Goal: Task Accomplishment & Management: Complete application form

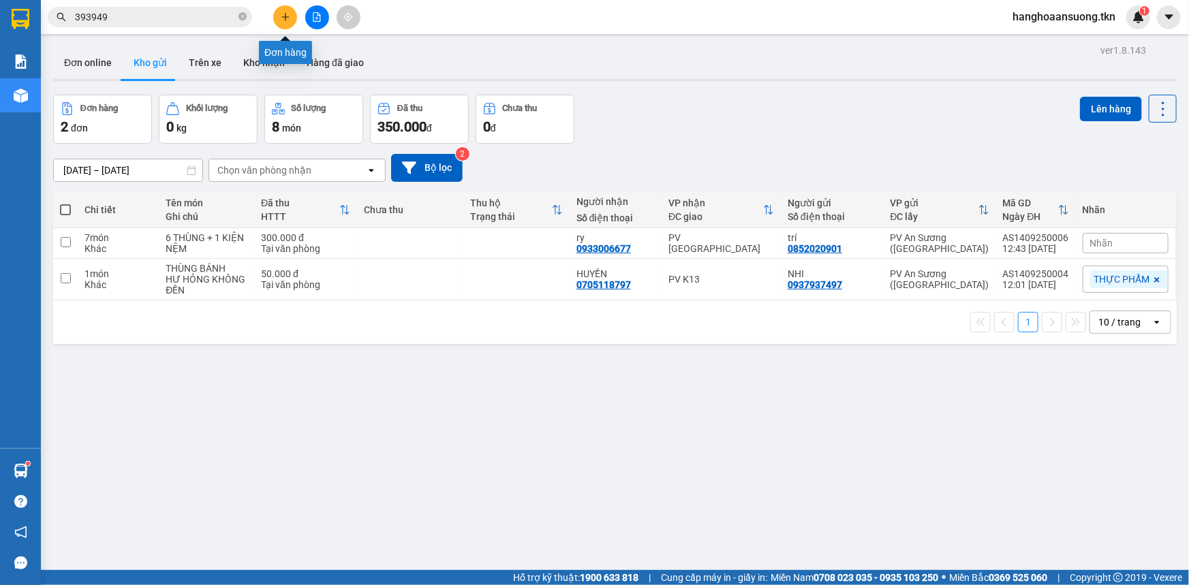
click at [286, 22] on button at bounding box center [285, 17] width 24 height 24
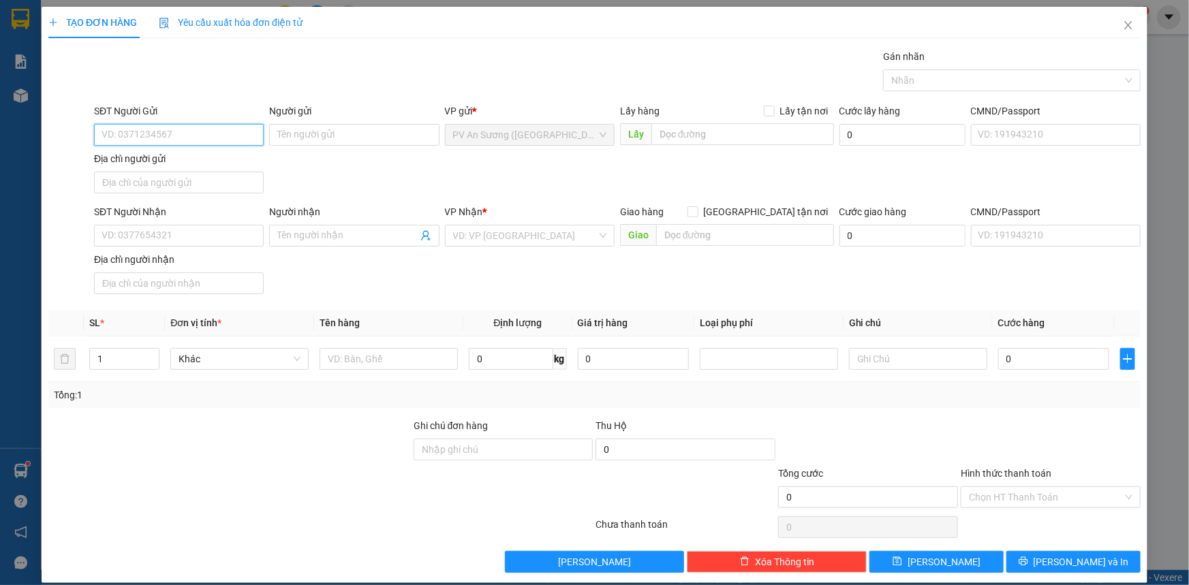
click at [191, 124] on input "SĐT Người Gửi" at bounding box center [179, 135] width 170 height 22
click at [141, 186] on input "Địa chỉ người gửi" at bounding box center [179, 183] width 170 height 22
click at [183, 131] on input "SĐT Người Gửi" at bounding box center [179, 135] width 170 height 22
click at [894, 360] on input "text" at bounding box center [918, 359] width 138 height 22
type input "KHÔNG BAO ĐỖ VỠ"
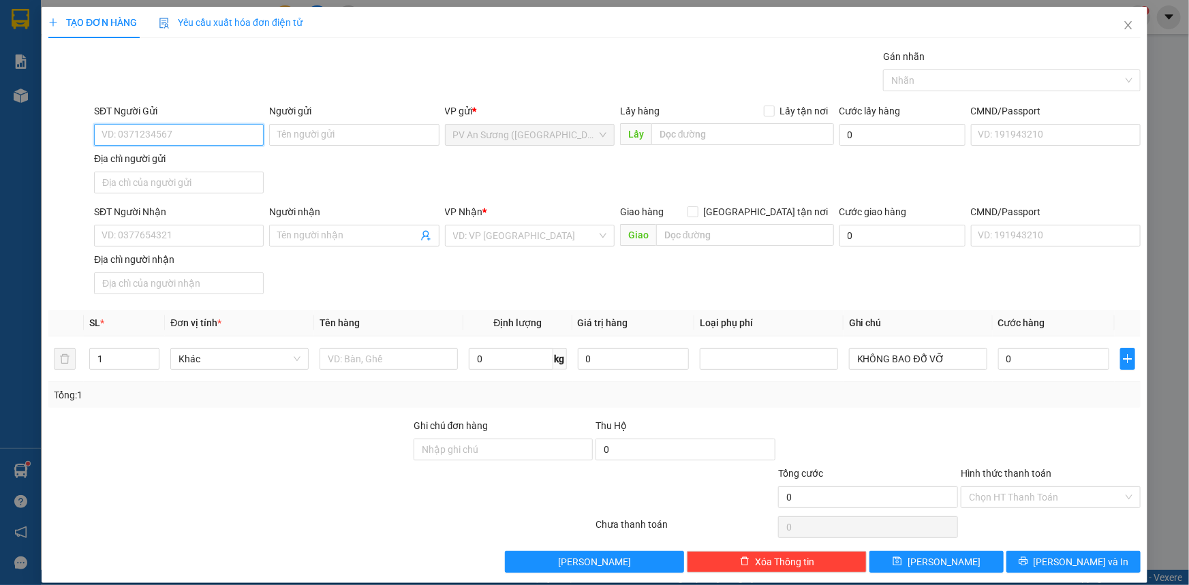
click at [211, 137] on input "SĐT Người Gửi" at bounding box center [179, 135] width 170 height 22
type input "0902093686"
click at [300, 162] on div "SĐT Người Gửi 0902093686 Người gửi Tên người gửi VP gửi * PV An Sương ([GEOGRAP…" at bounding box center [617, 151] width 1052 height 95
click at [319, 136] on input "Người gửi" at bounding box center [354, 135] width 170 height 22
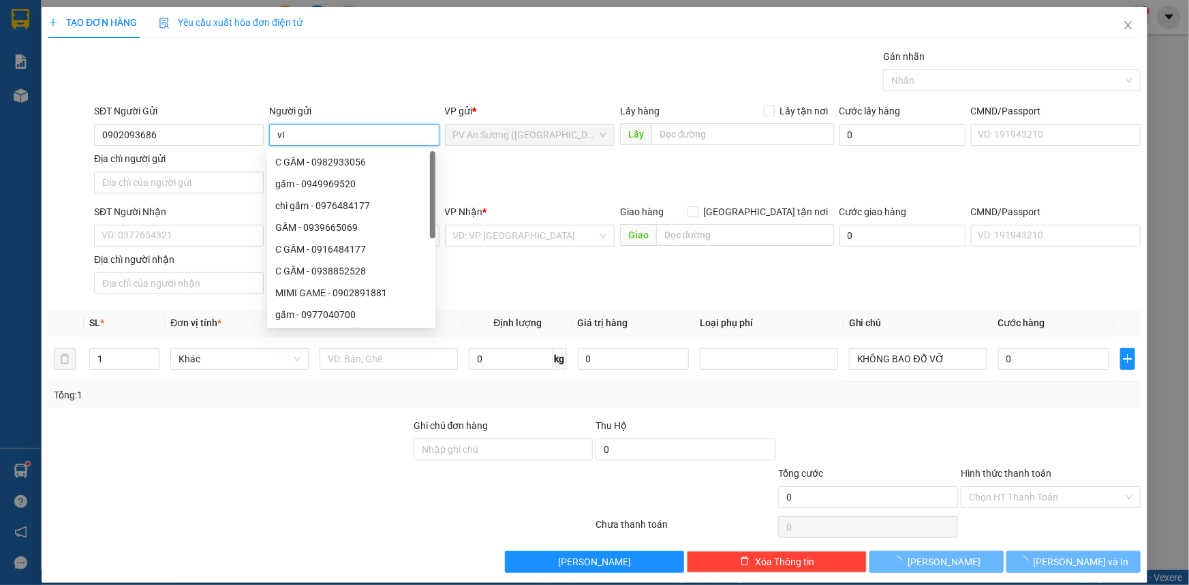
type input "v"
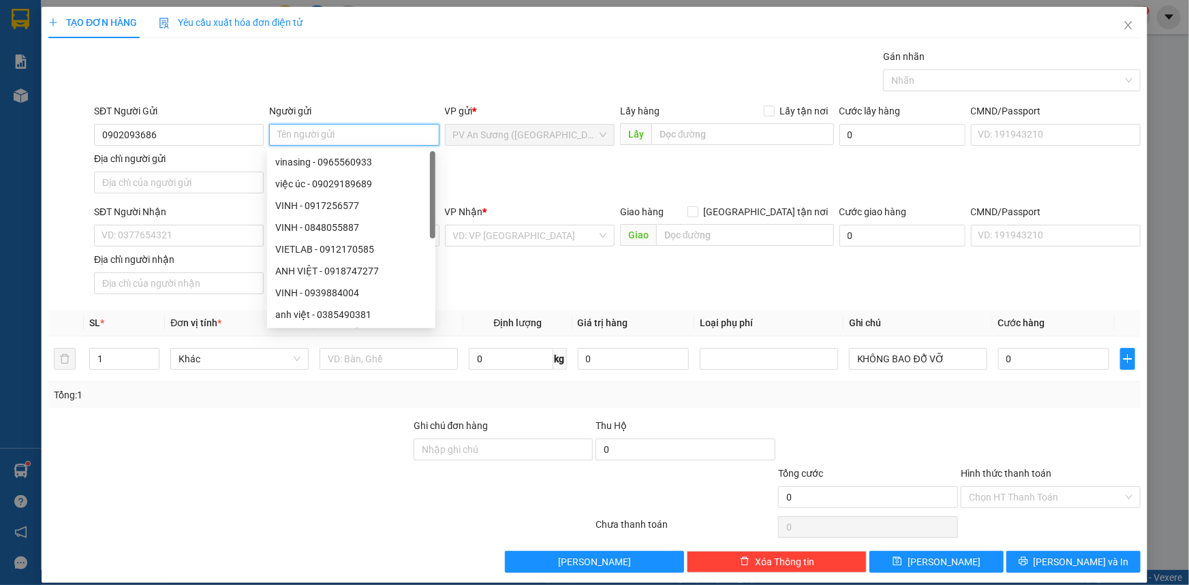
type input "C"
type input "VINH"
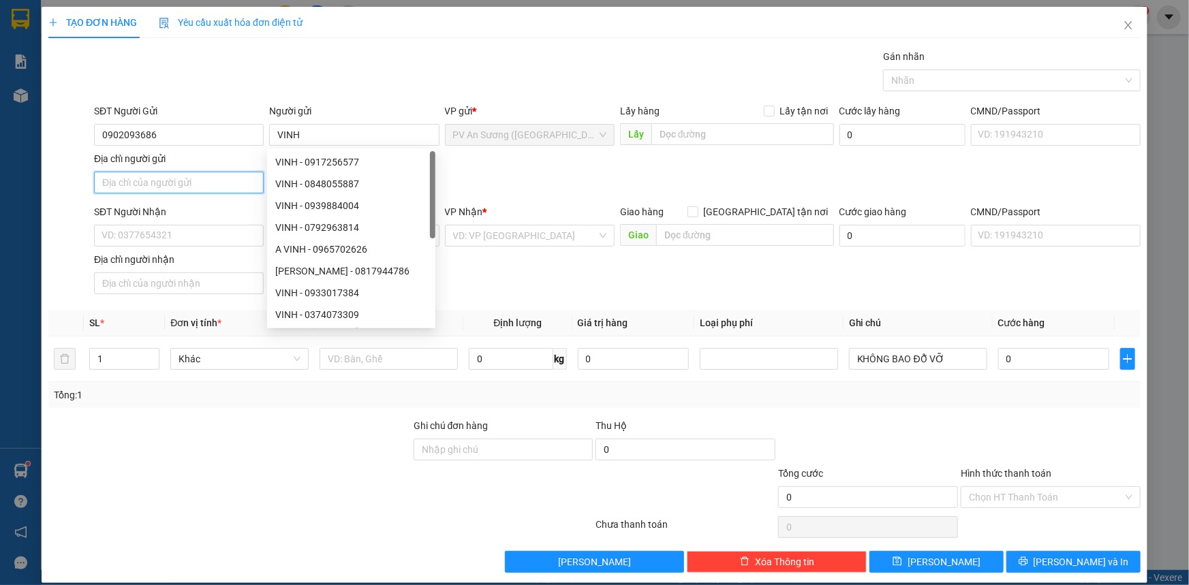
click at [180, 181] on input "Địa chỉ người gửi" at bounding box center [179, 183] width 170 height 22
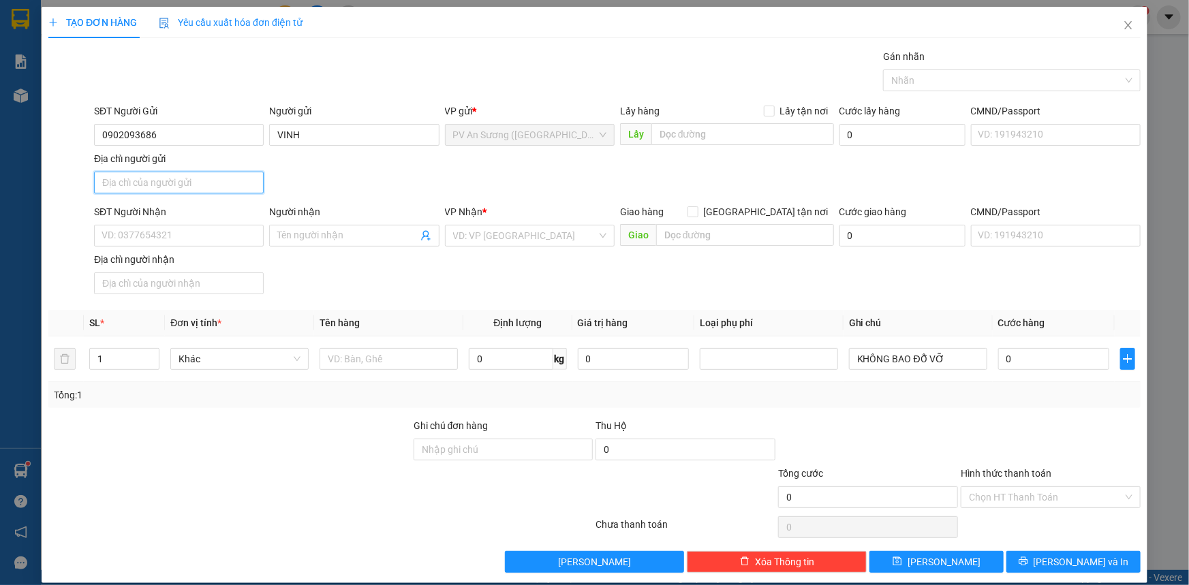
click at [209, 182] on input "Địa chỉ người gửi" at bounding box center [179, 183] width 170 height 22
click at [172, 238] on input "SĐT Người Nhận" at bounding box center [179, 236] width 170 height 22
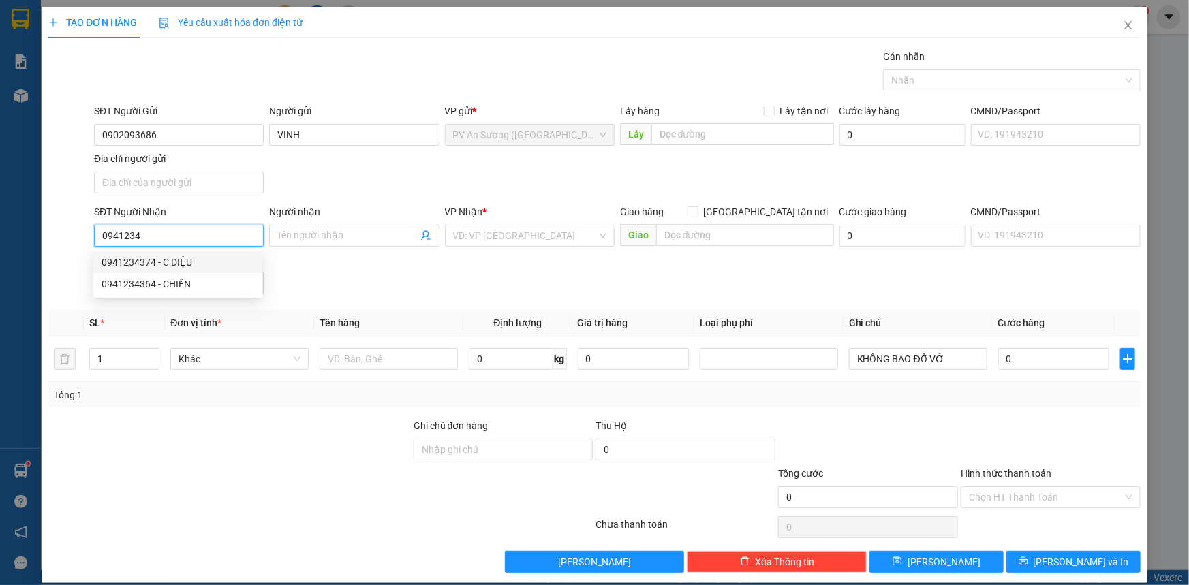
click at [195, 264] on div "0941234374 - C DIỆU" at bounding box center [178, 262] width 152 height 15
type input "0941234374"
type input "C DIỆU"
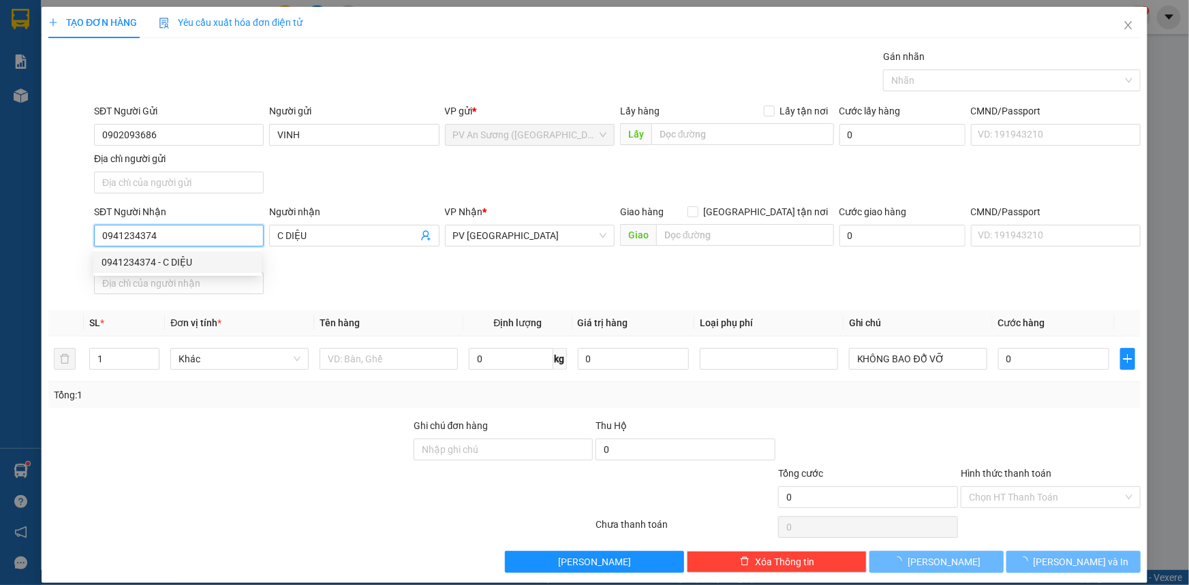
type input "20.000"
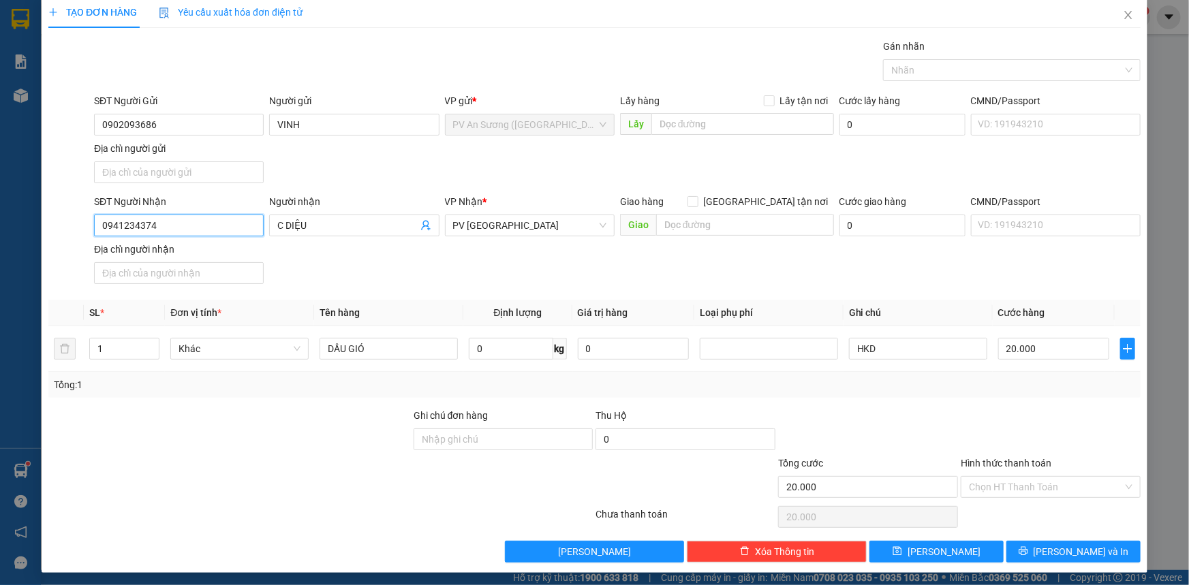
scroll to position [13, 0]
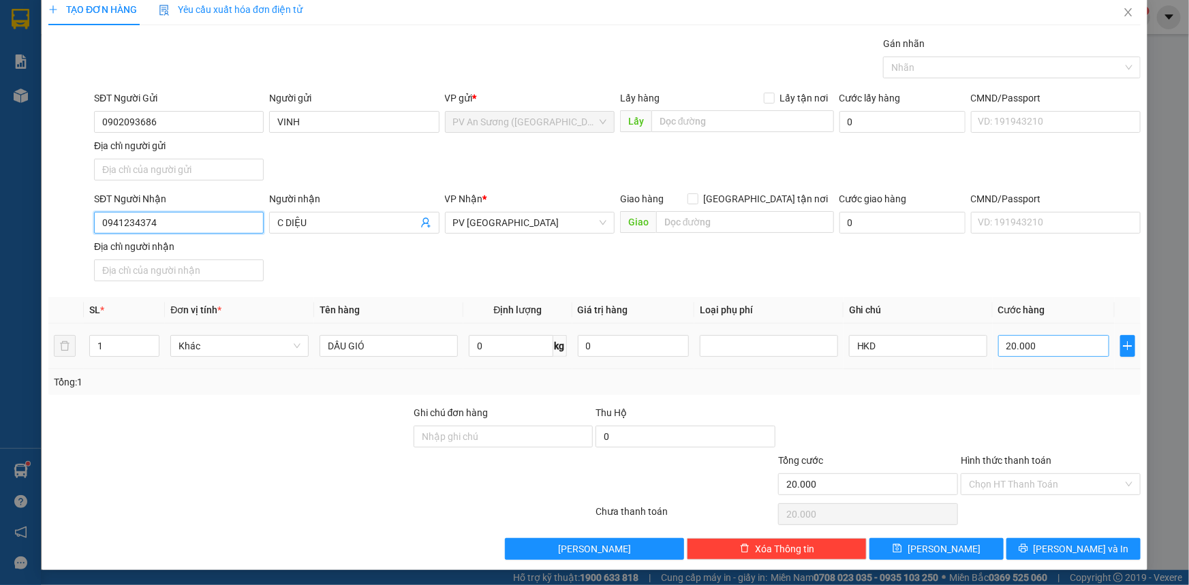
type input "0941234374"
click at [1044, 345] on input "20.000" at bounding box center [1053, 346] width 111 height 22
click at [1022, 399] on div "Transit Pickup Surcharge Ids Transit Deliver Surcharge Ids Transit Deliver Surc…" at bounding box center [594, 298] width 1092 height 524
click at [1039, 335] on input "20.000" at bounding box center [1053, 346] width 111 height 22
type input "0"
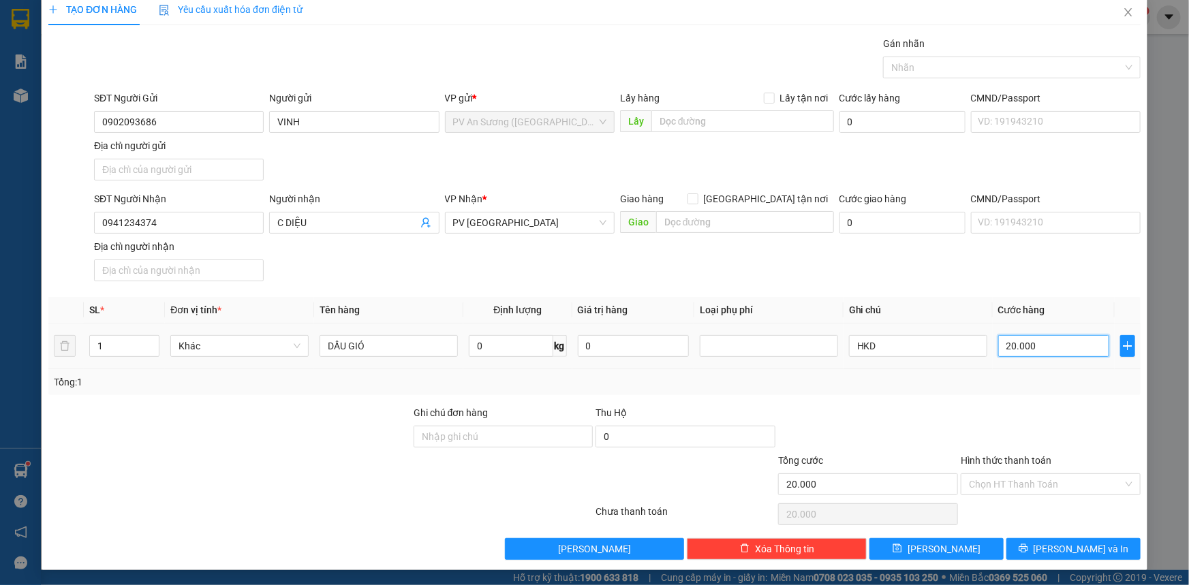
type input "0"
type input "2"
type input "02"
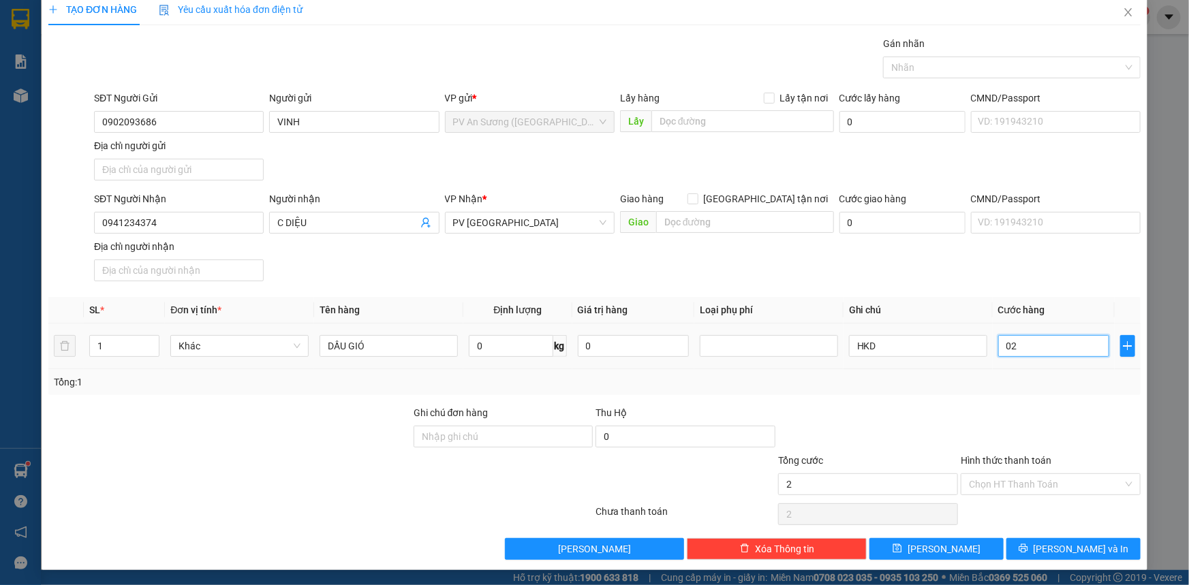
type input "20"
type input "020"
type input "2"
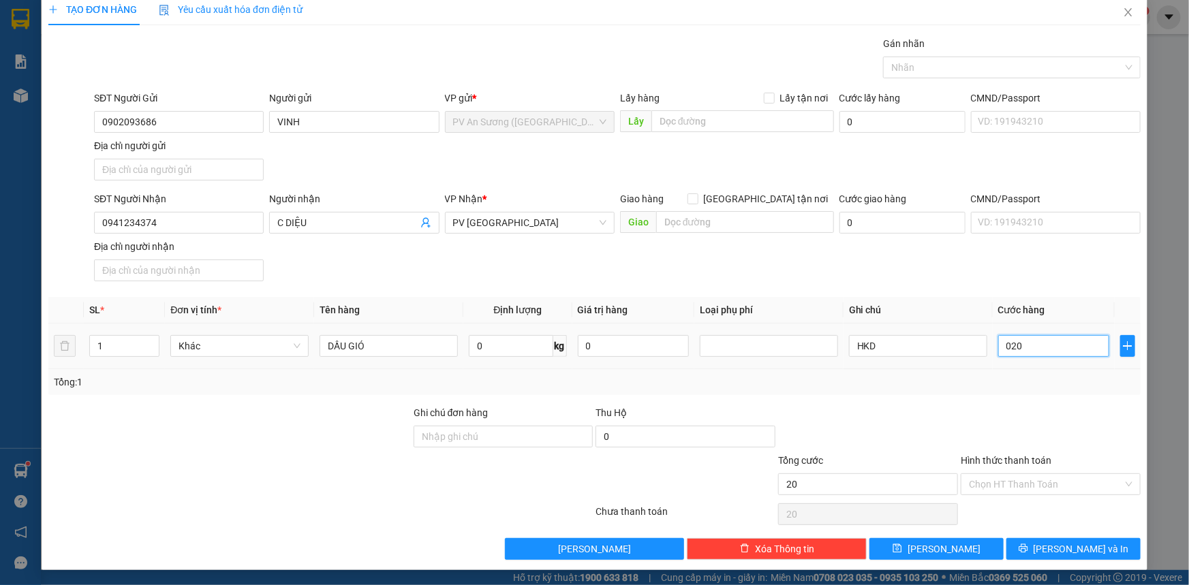
type input "02"
type input "0"
click at [998, 349] on input "0" at bounding box center [1053, 346] width 111 height 22
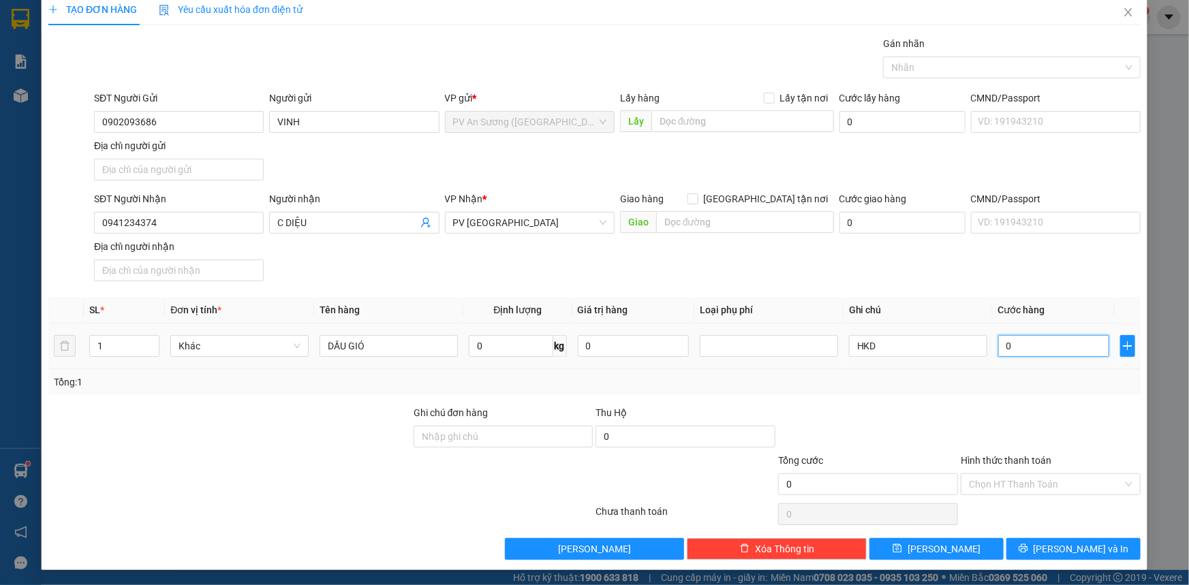
type input "20"
type input "20.000"
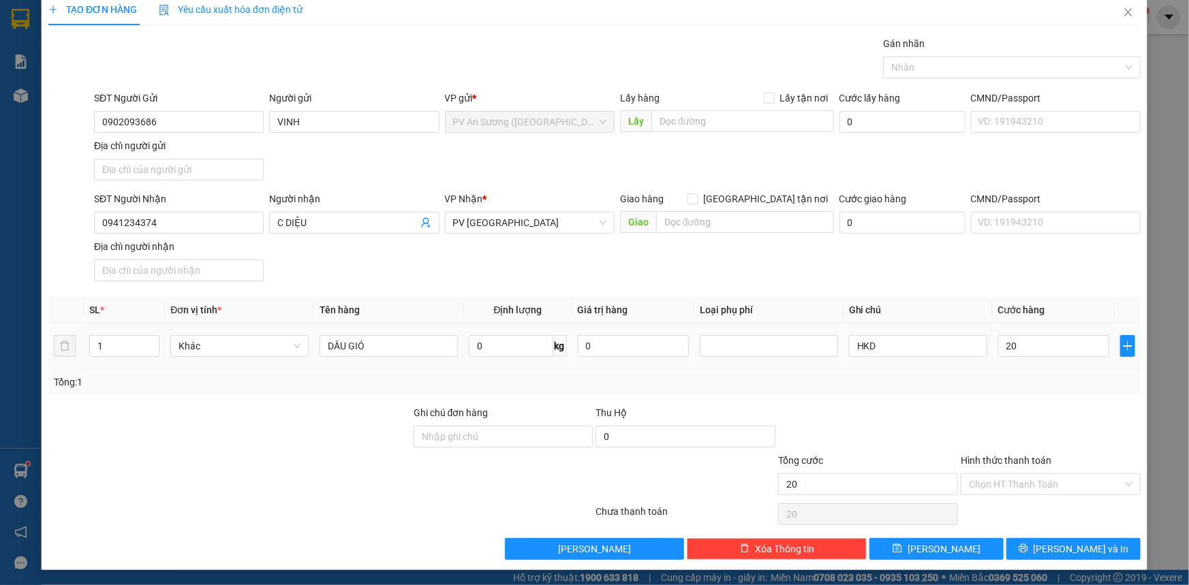
type input "20.000"
click at [1004, 453] on div "Hình thức thanh toán" at bounding box center [1051, 463] width 180 height 20
click at [497, 349] on input "0" at bounding box center [511, 346] width 84 height 22
click at [1042, 486] on input "Hình thức thanh toán" at bounding box center [1046, 484] width 154 height 20
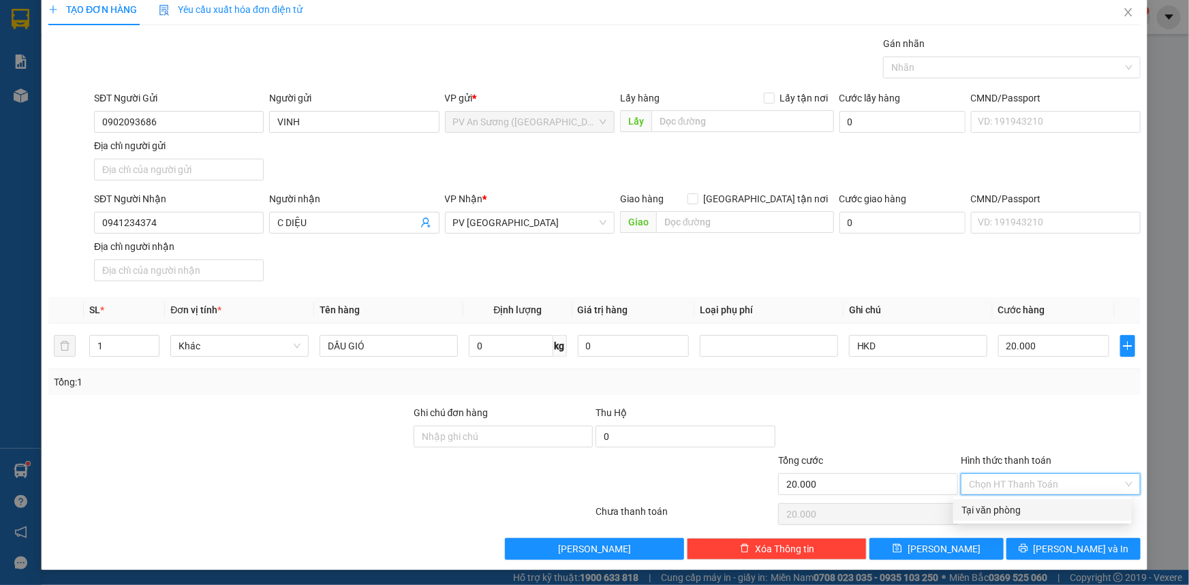
click at [1055, 513] on div "Tại văn phòng" at bounding box center [1042, 510] width 162 height 15
type input "0"
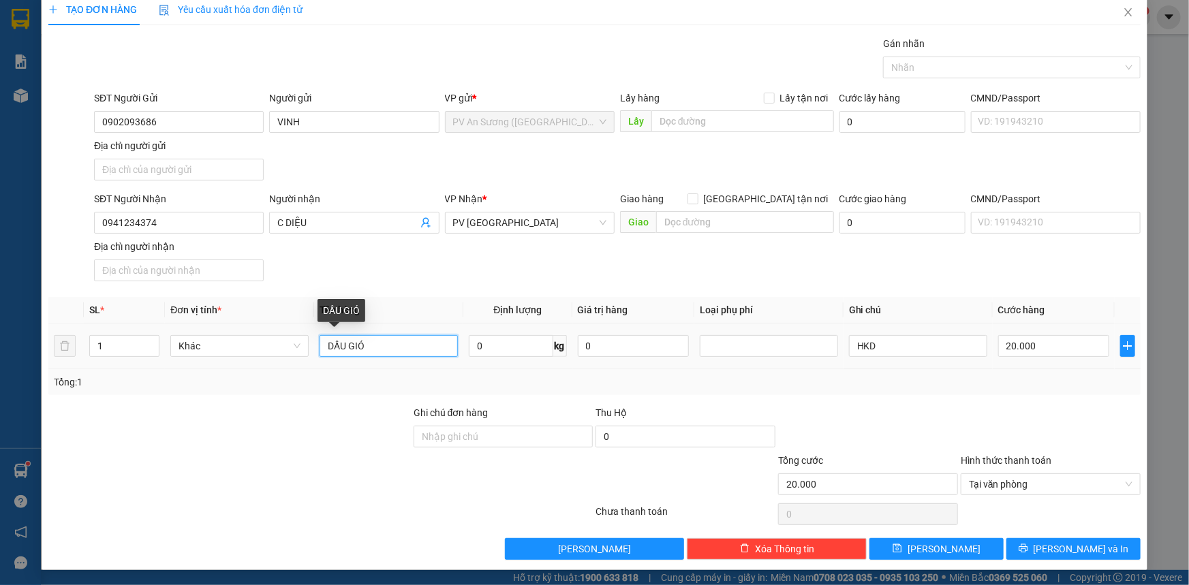
click at [375, 352] on input "DẦU GIÓ" at bounding box center [389, 346] width 138 height 22
drag, startPoint x: 382, startPoint y: 347, endPoint x: 274, endPoint y: 347, distance: 108.3
click at [274, 347] on tr "1 Khác DẦU GIÓ 0 kg 0 HKD 20.000" at bounding box center [594, 347] width 1092 height 46
type input "d"
type input "DẦU GIÓ"
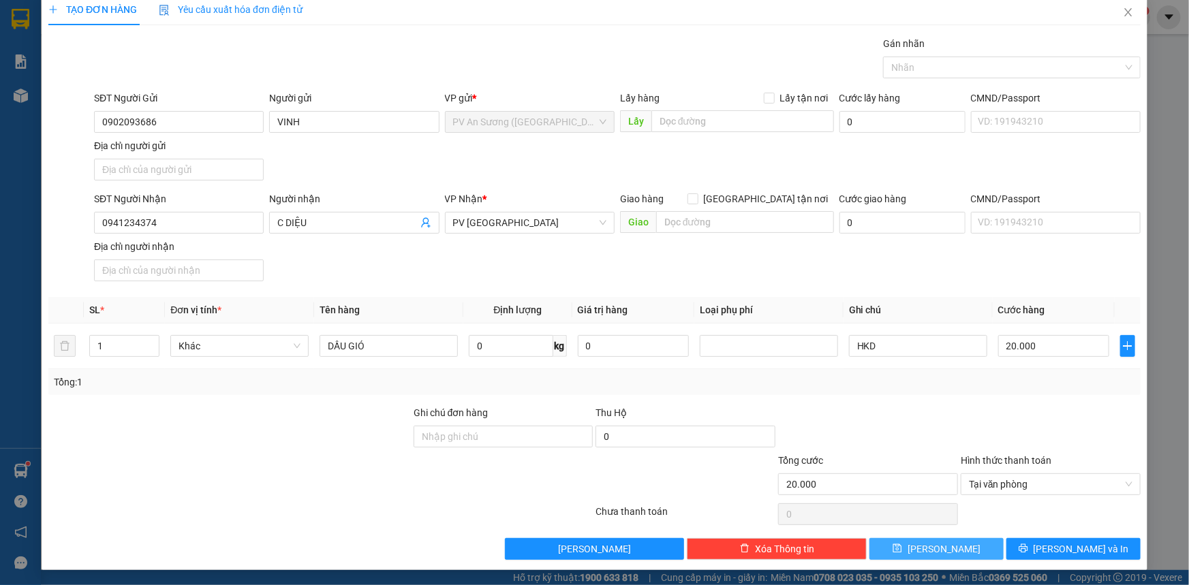
click at [967, 544] on button "[PERSON_NAME]" at bounding box center [936, 549] width 134 height 22
type input "0"
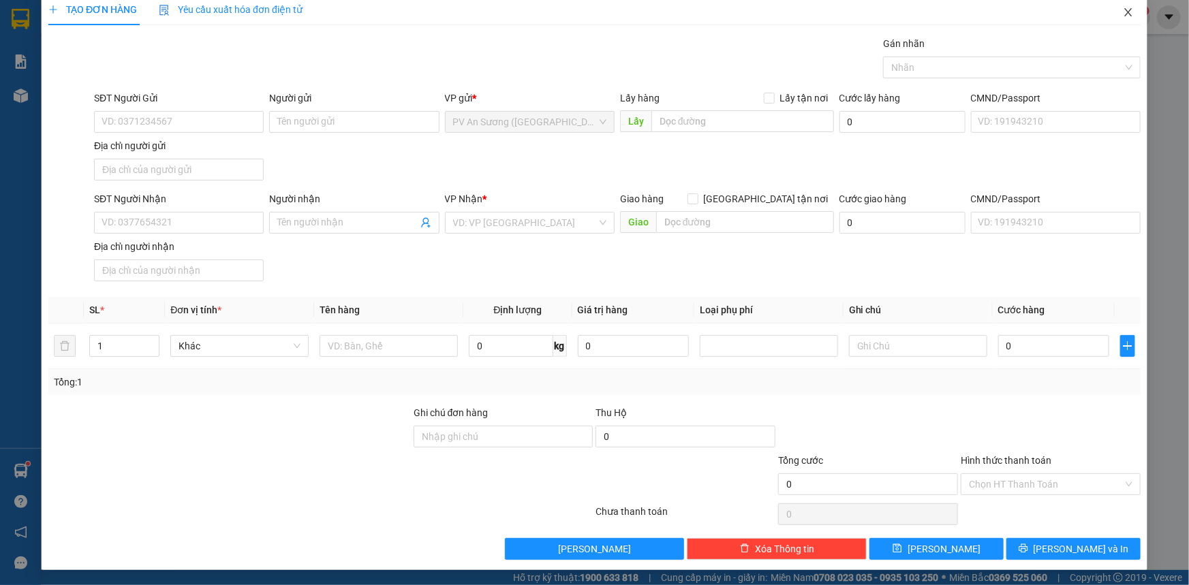
click at [1123, 16] on icon "close" at bounding box center [1128, 12] width 11 height 11
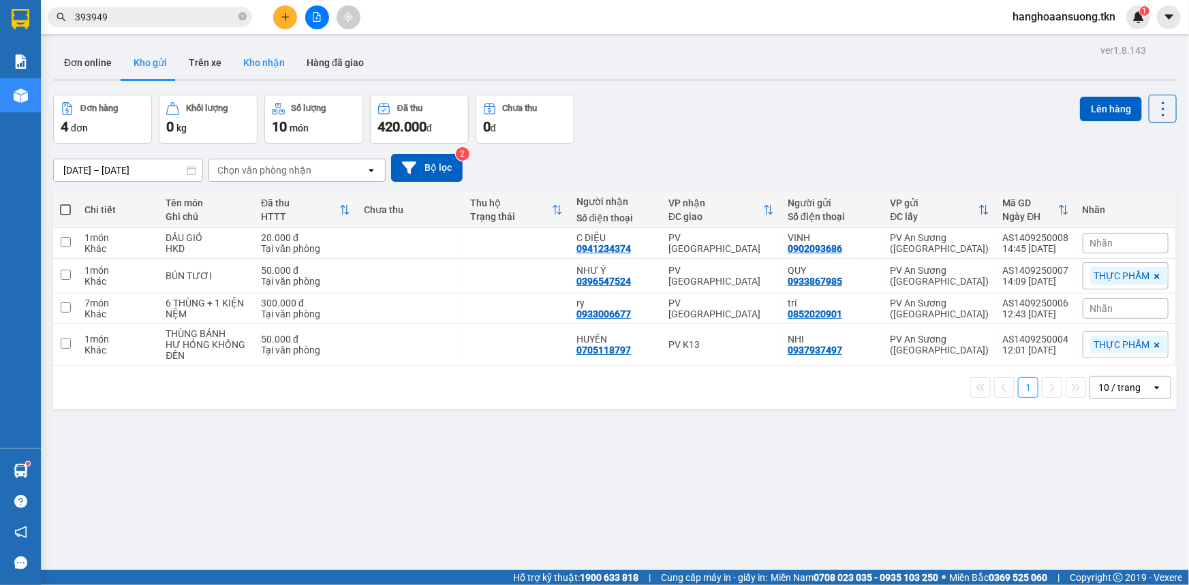
click at [247, 61] on button "Kho nhận" at bounding box center [263, 62] width 63 height 33
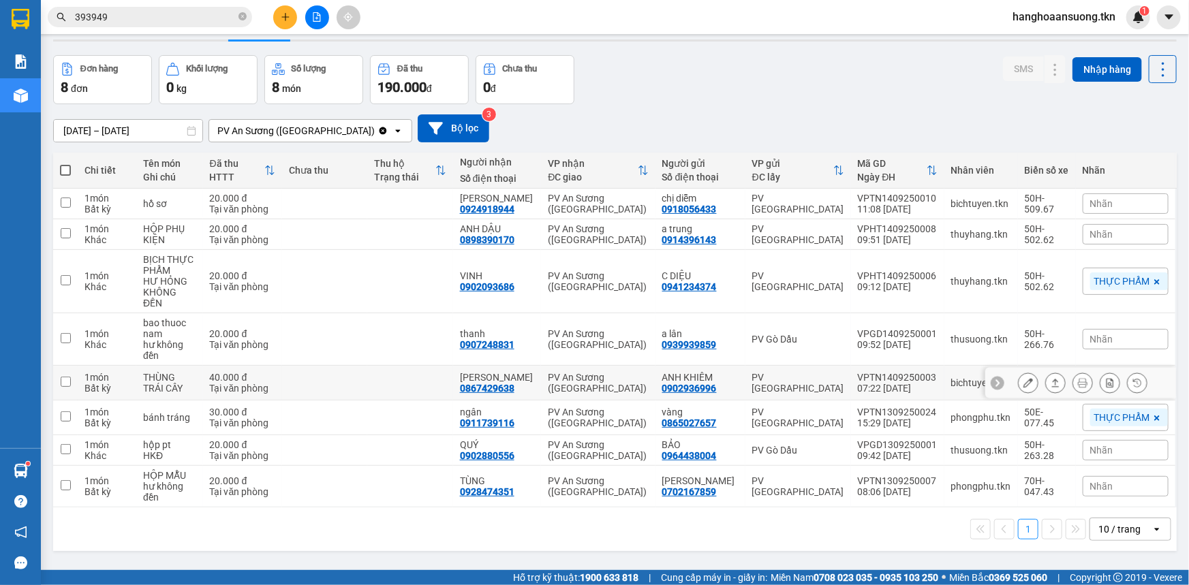
scroll to position [61, 0]
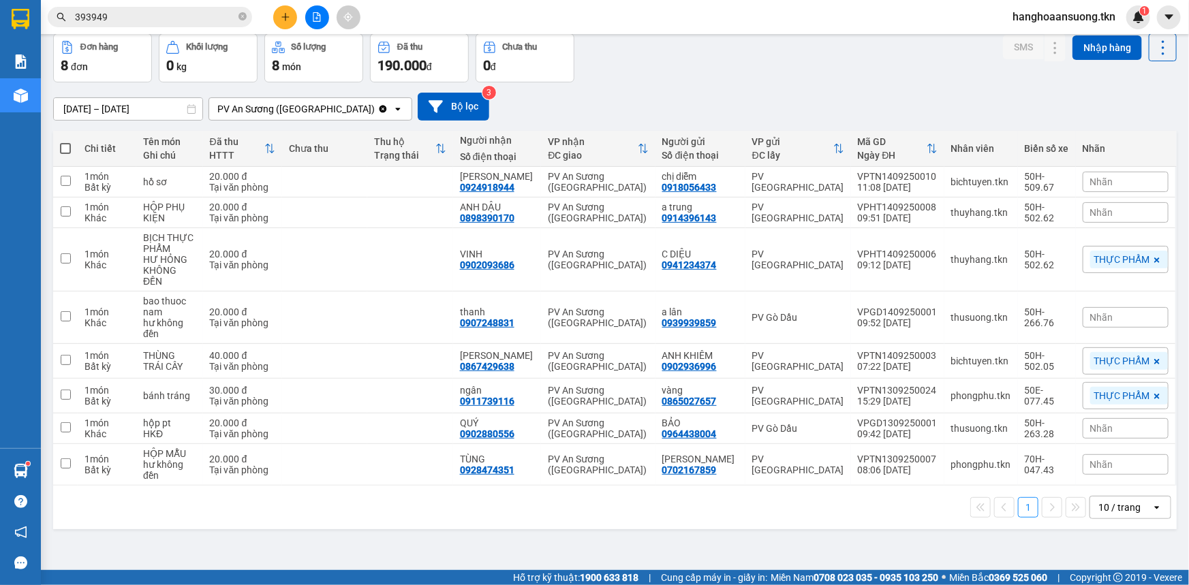
click at [173, 8] on span "393949" at bounding box center [150, 17] width 204 height 20
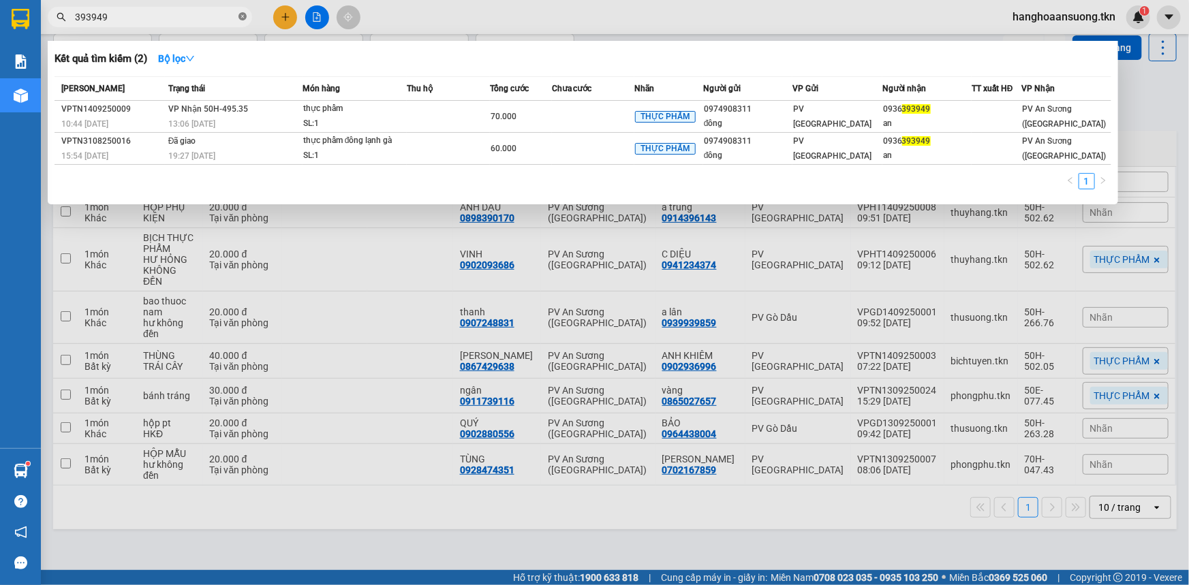
click at [245, 20] on icon "close-circle" at bounding box center [242, 16] width 8 height 8
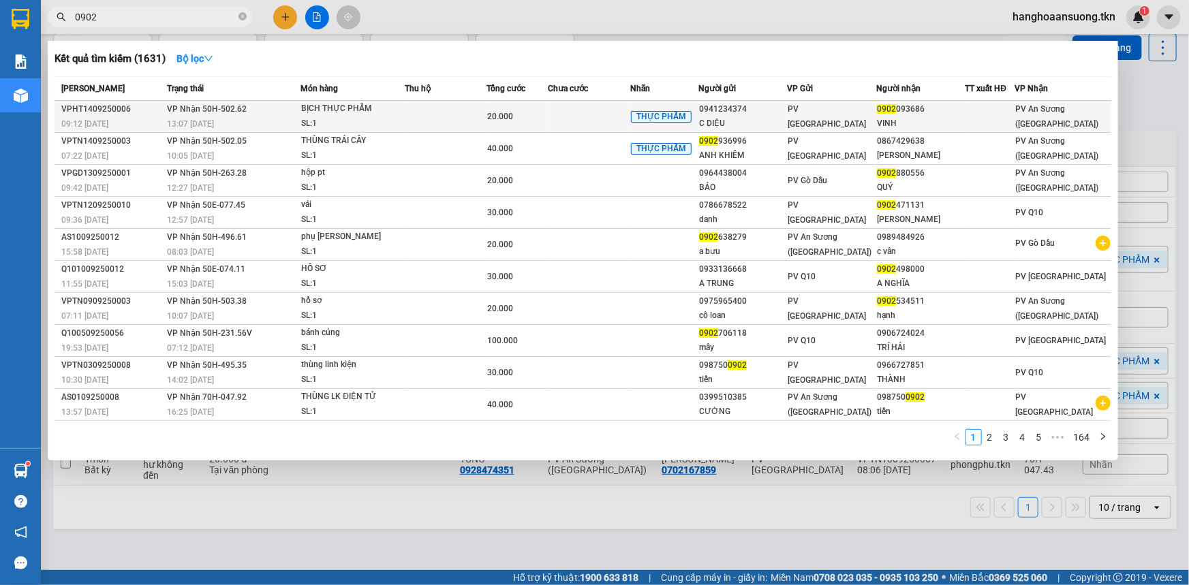
type input "0902"
click at [561, 116] on td at bounding box center [589, 117] width 82 height 32
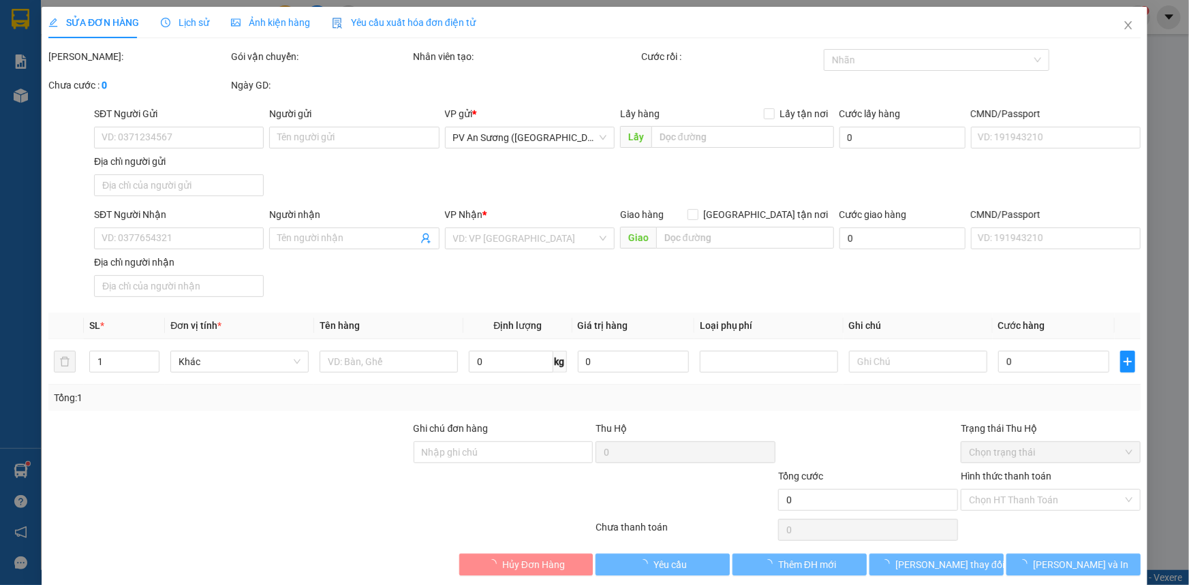
type input "0941234374"
type input "C DIỆU"
type input "0902093686"
type input "VINH"
type input "20.000"
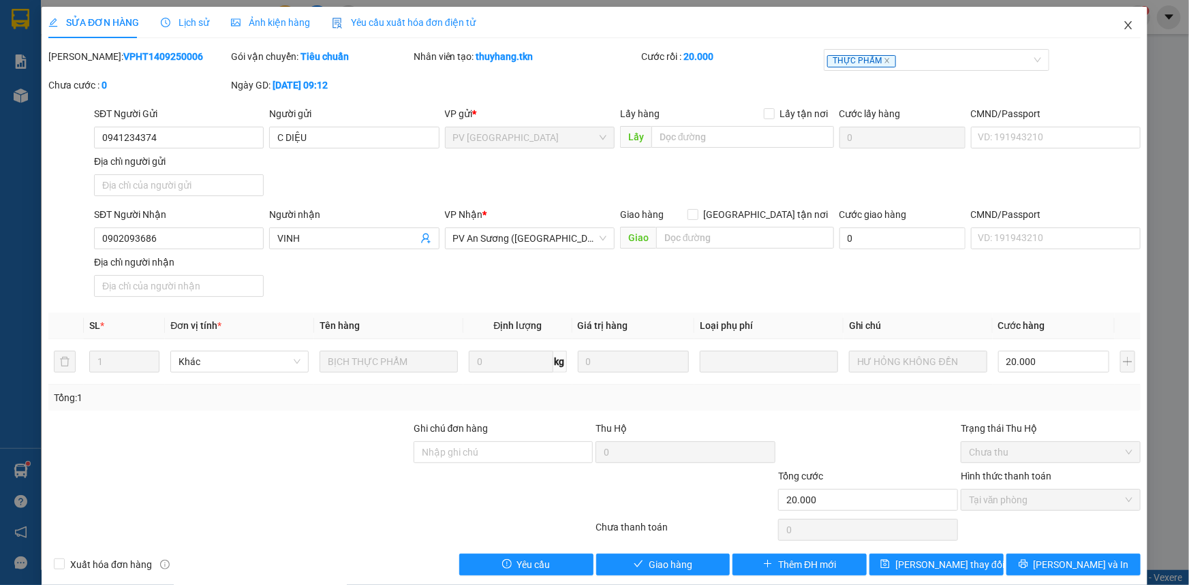
click at [1124, 28] on icon "close" at bounding box center [1127, 25] width 7 height 8
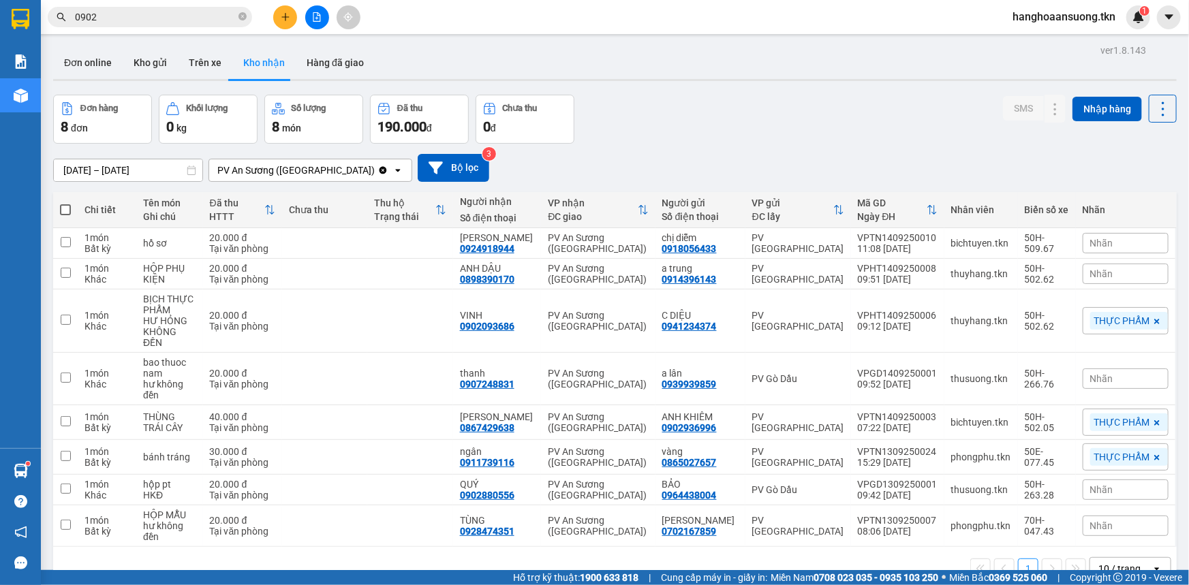
click at [131, 20] on input "0902" at bounding box center [155, 17] width 161 height 15
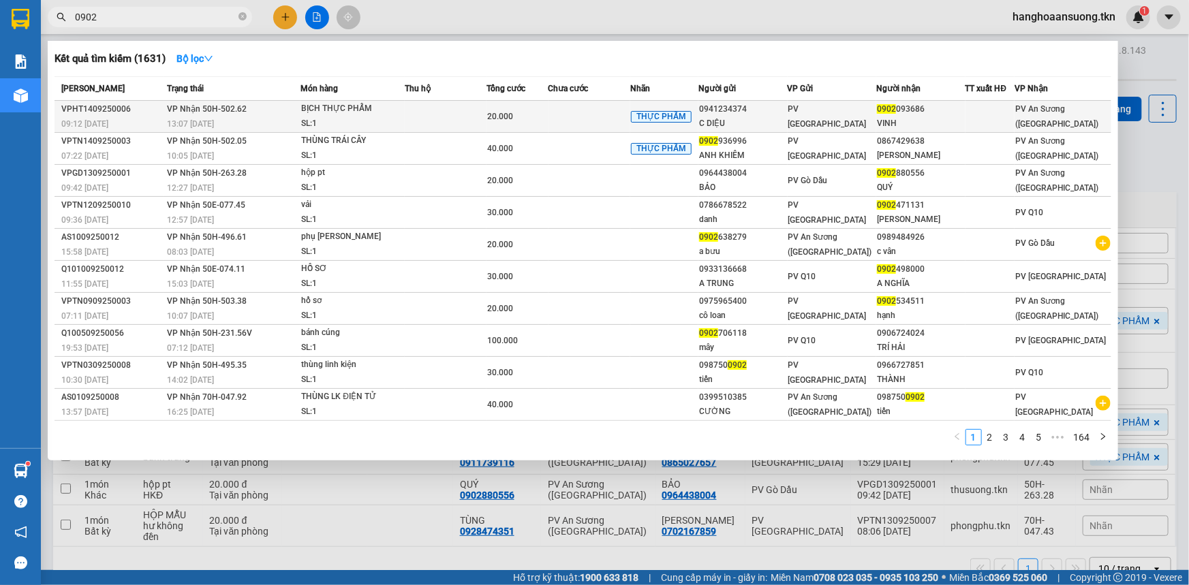
click at [551, 113] on td at bounding box center [589, 117] width 82 height 32
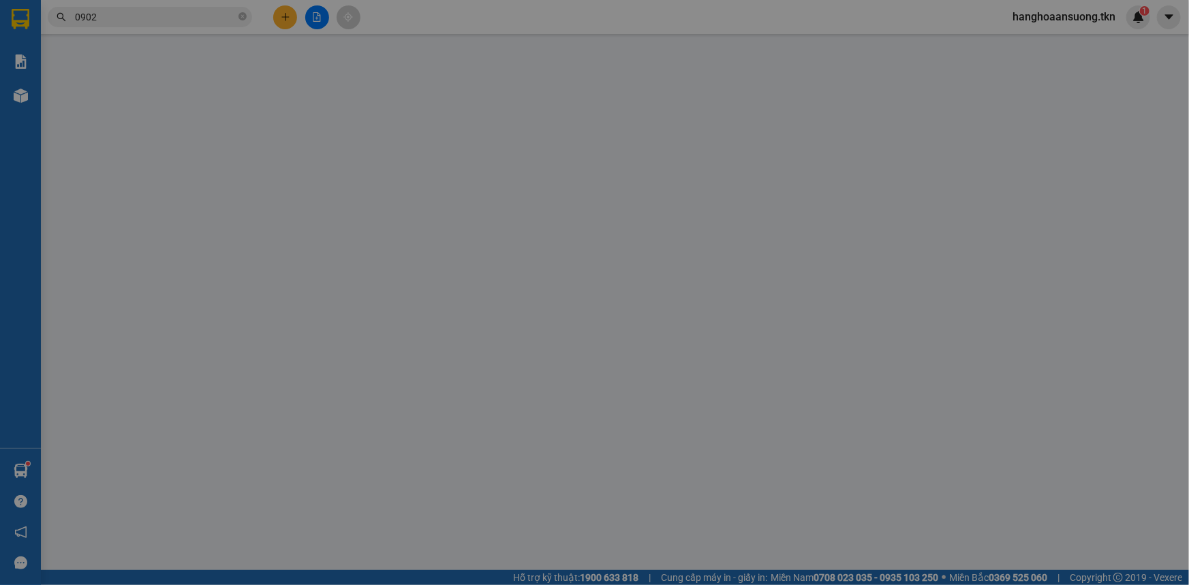
type input "0941234374"
type input "C DIỆU"
type input "0902093686"
type input "VINH"
type input "20.000"
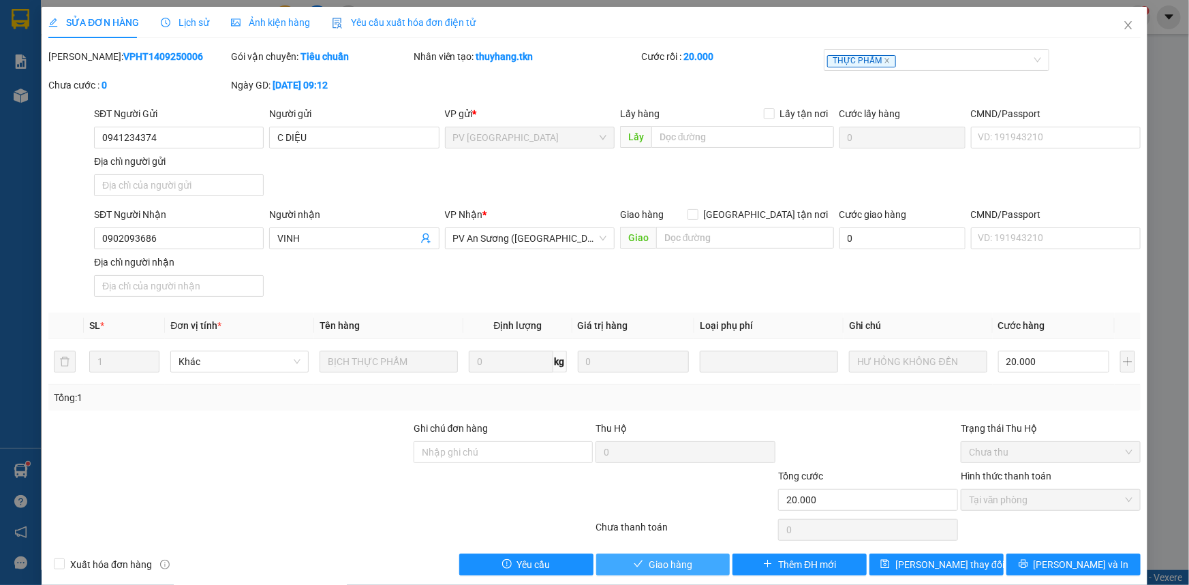
click at [687, 565] on button "Giao hàng" at bounding box center [663, 565] width 134 height 22
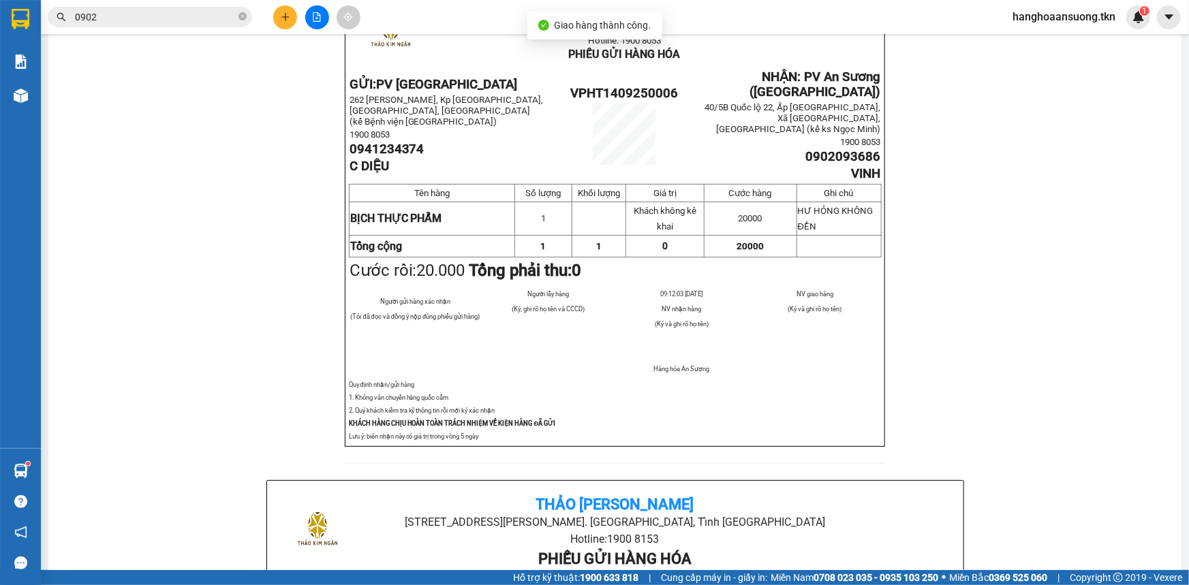
scroll to position [123, 0]
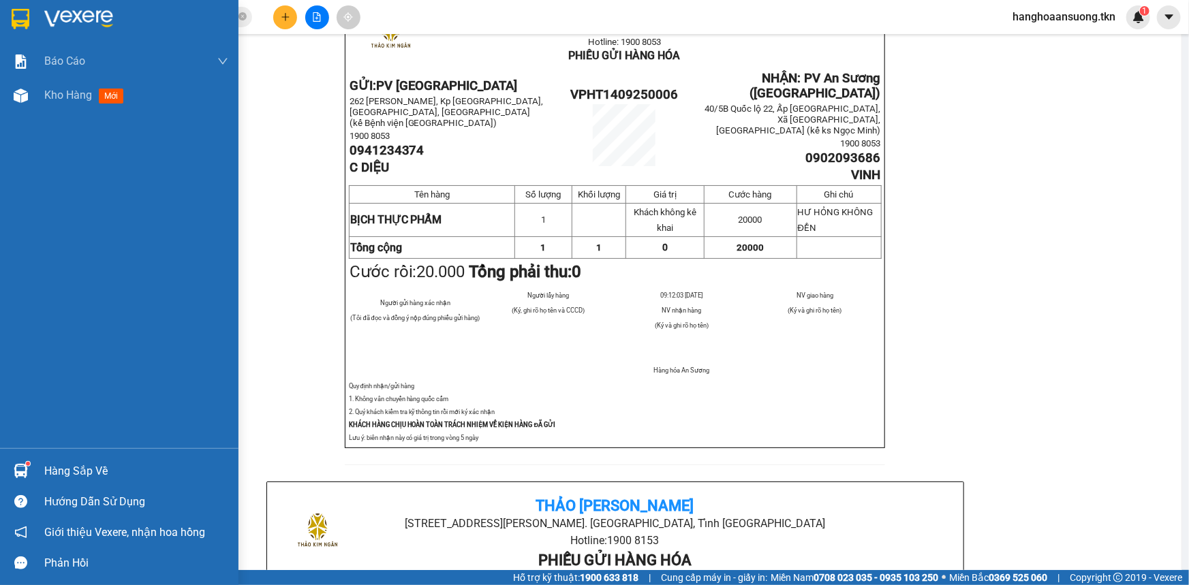
click at [112, 467] on div "Hàng sắp về" at bounding box center [136, 471] width 184 height 20
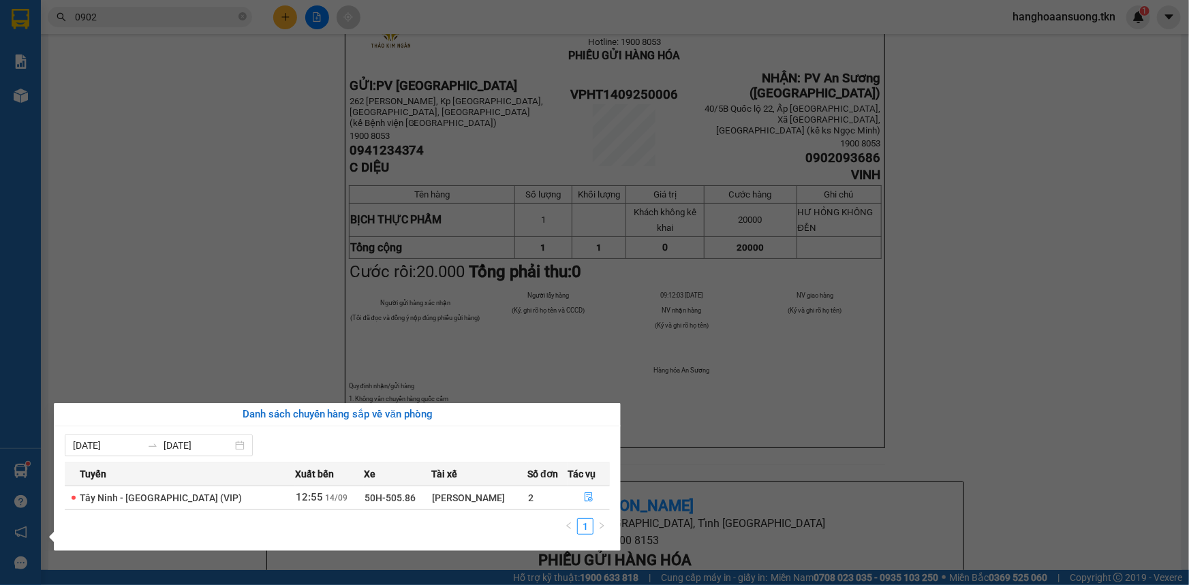
drag, startPoint x: 223, startPoint y: 276, endPoint x: 240, endPoint y: 277, distance: 17.0
click at [223, 277] on section "Kết quả tìm kiếm ( 1631 ) Bộ lọc Mã ĐH Trạng thái Món hàng Thu hộ Tổng cước Chư…" at bounding box center [594, 292] width 1189 height 585
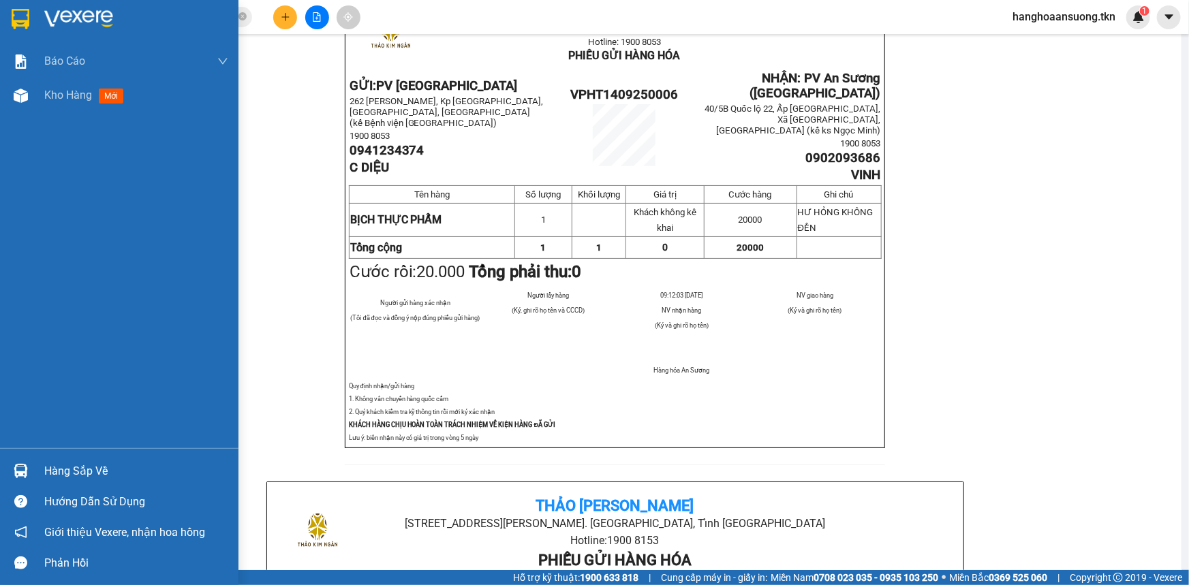
click at [87, 463] on div "Hàng sắp về" at bounding box center [136, 471] width 184 height 20
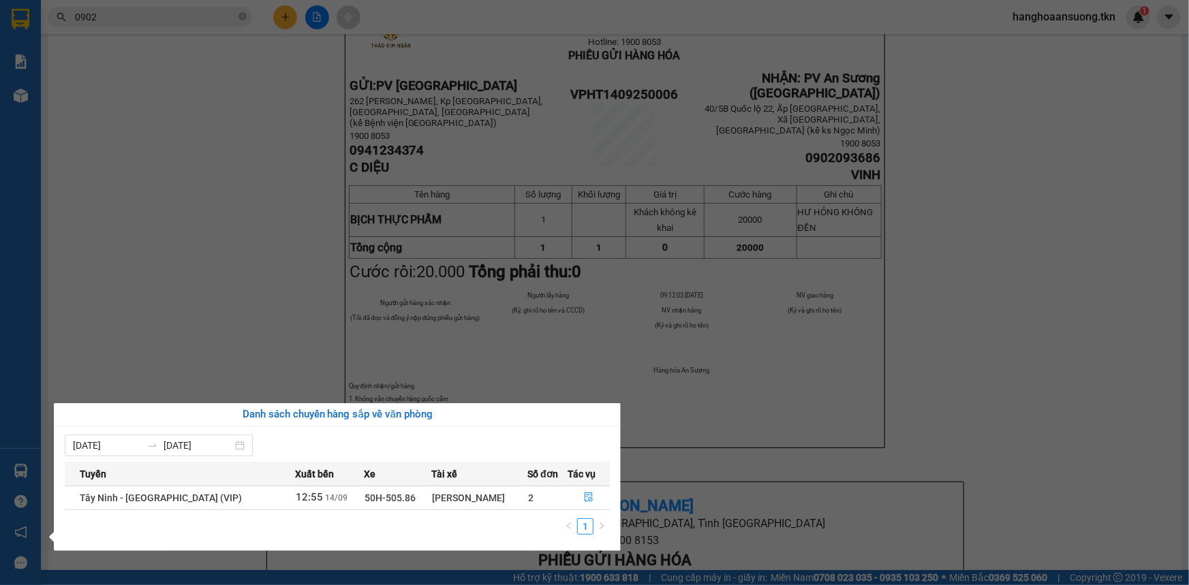
click at [207, 499] on td "Tây Ninh - [GEOGRAPHIC_DATA] (VIP)" at bounding box center [180, 498] width 230 height 24
click at [585, 496] on icon "file-done" at bounding box center [589, 498] width 10 height 10
